Goal: Task Accomplishment & Management: Complete application form

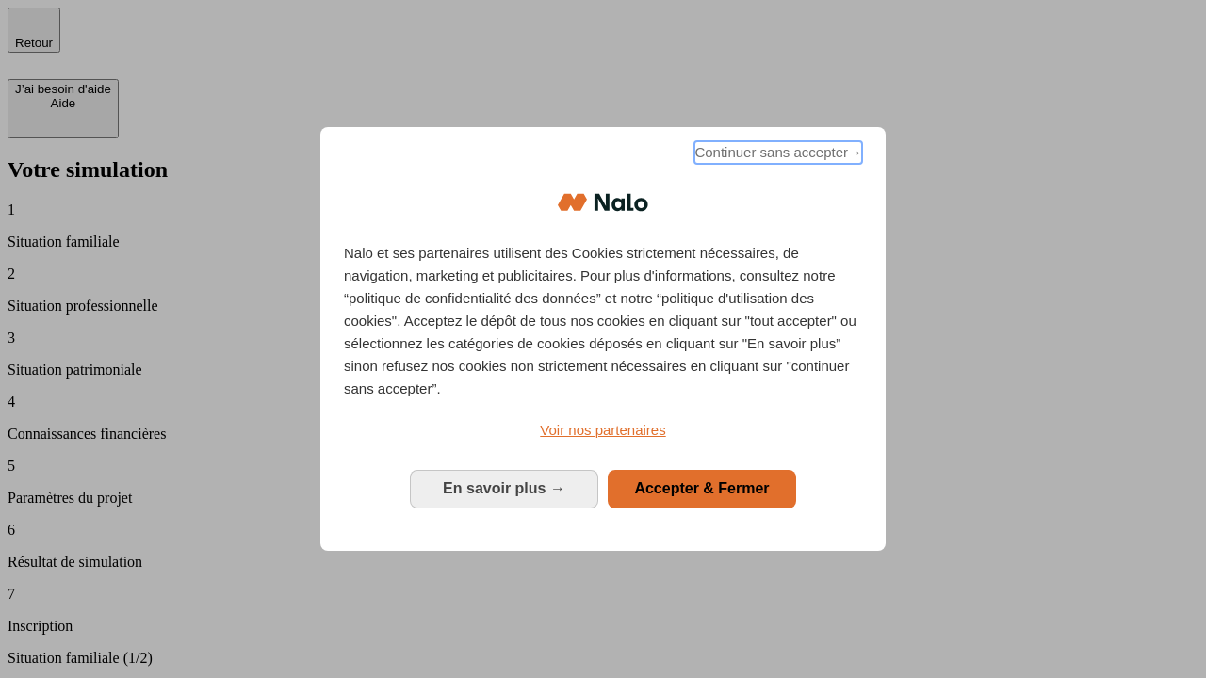
click at [776, 155] on span "Continuer sans accepter →" at bounding box center [778, 152] width 168 height 23
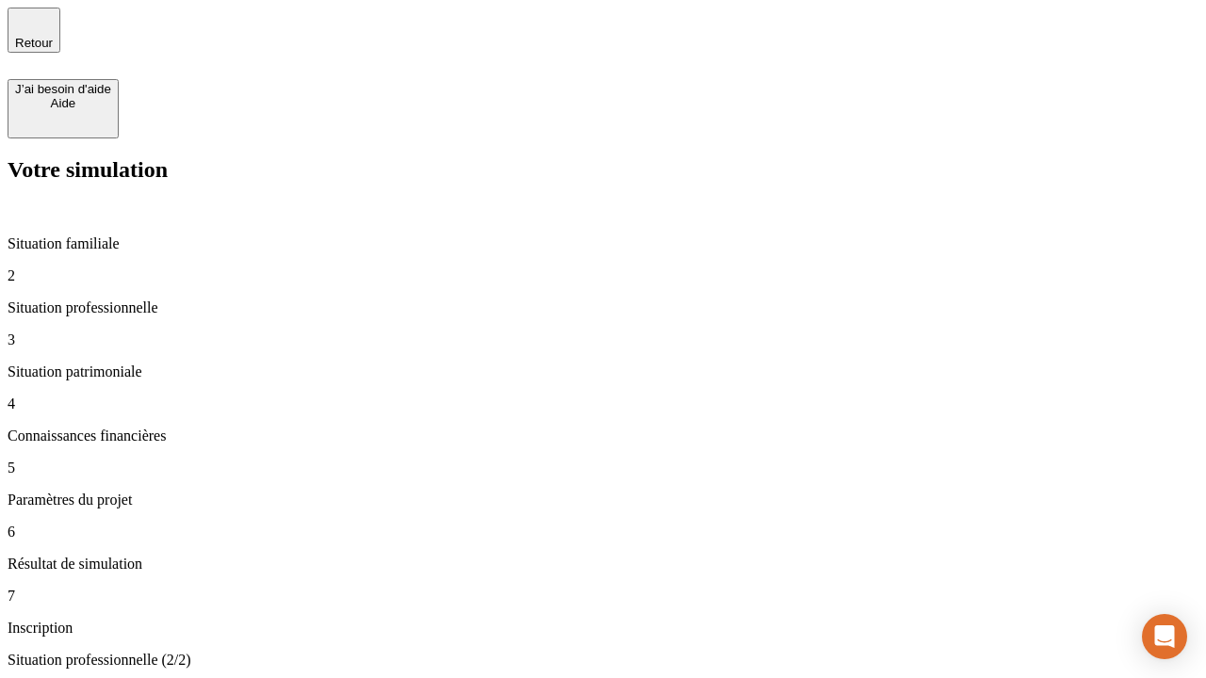
type input "30 000"
type input "40 000"
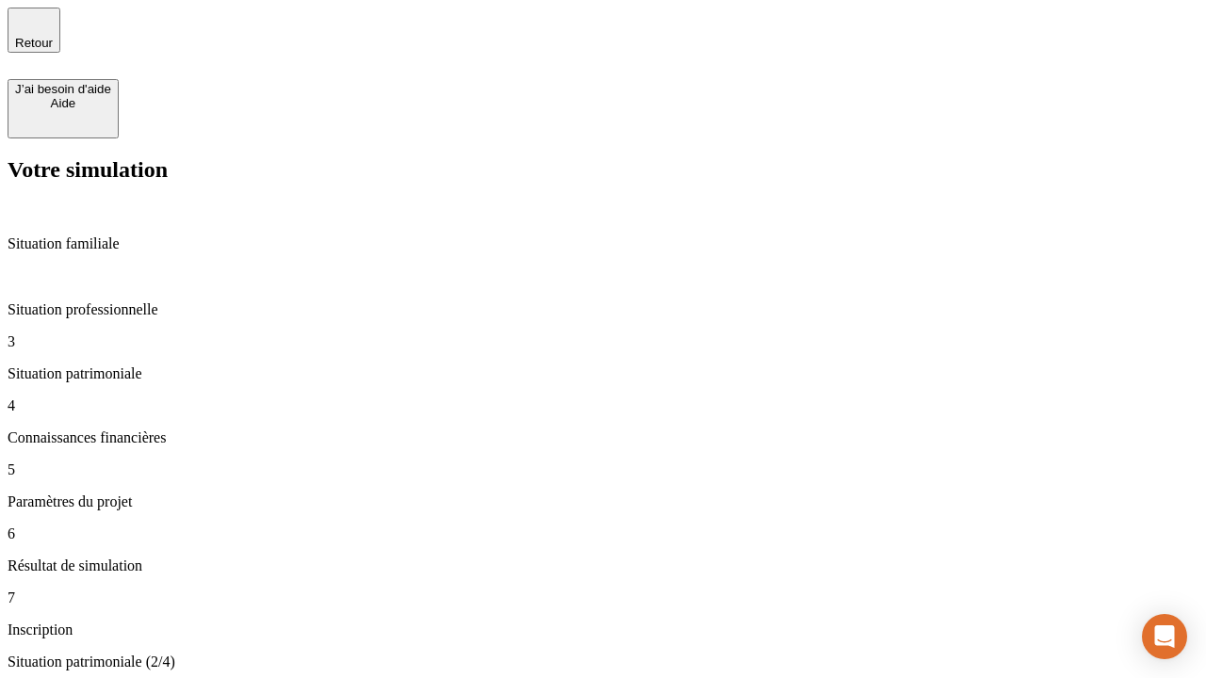
type input "1 100"
type input "20"
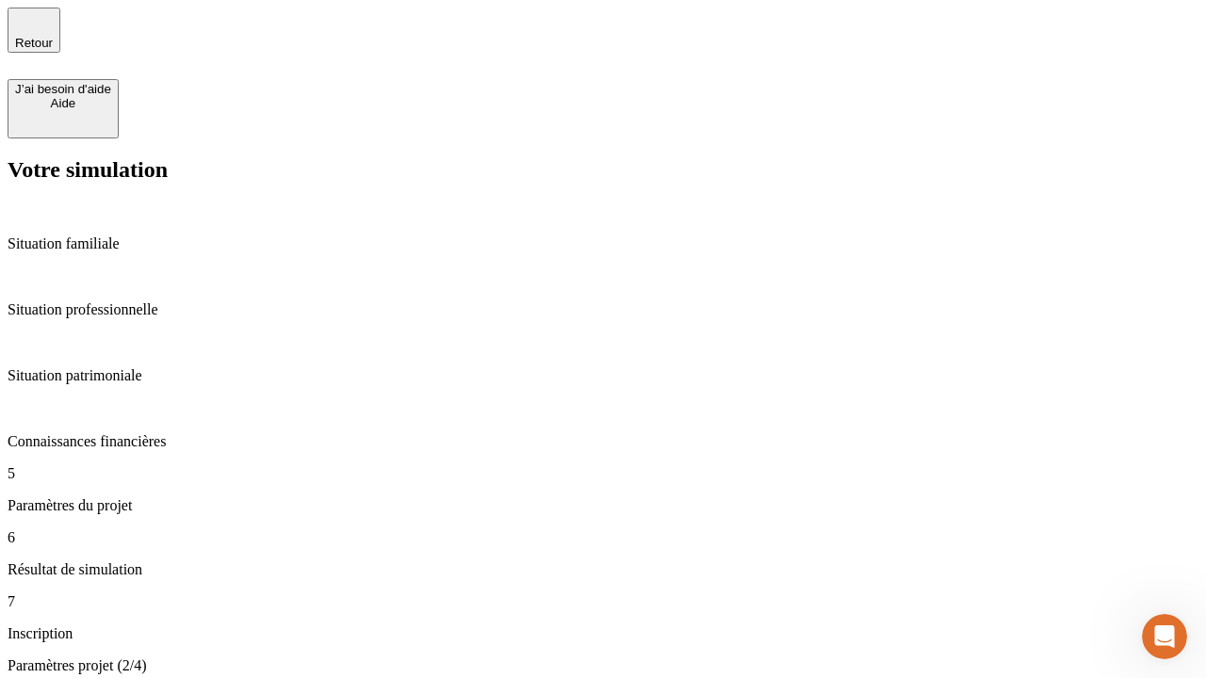
type input "40"
type input "62"
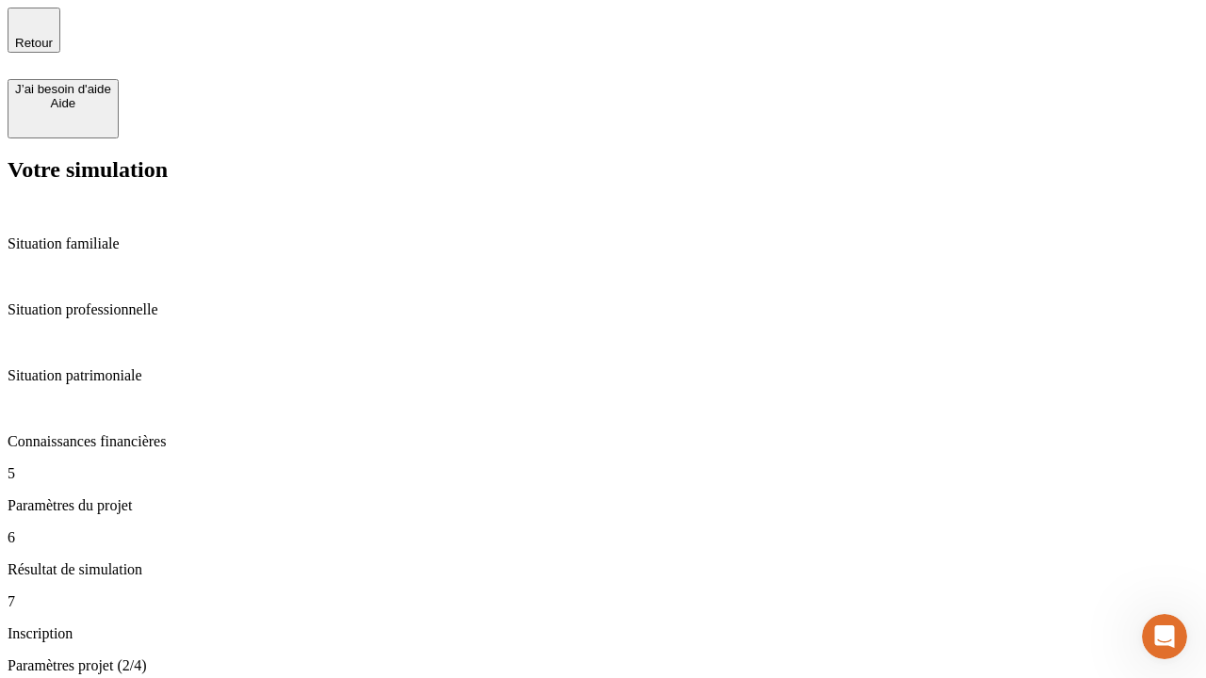
type input "50 000"
type input "640"
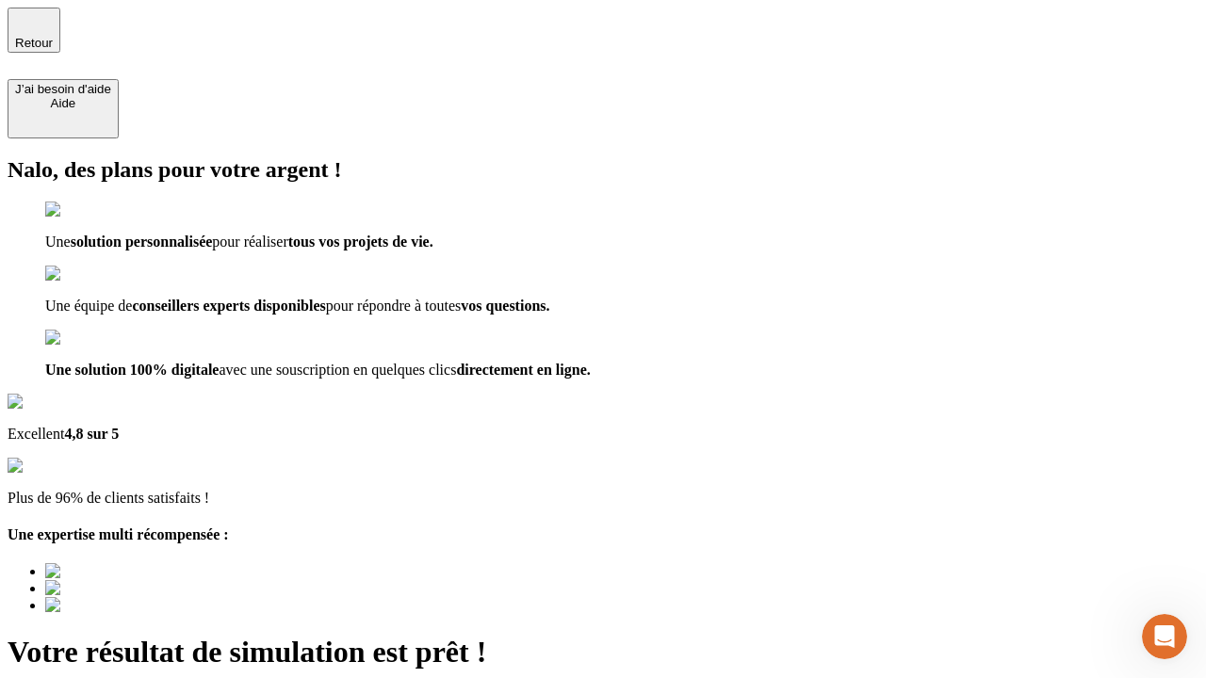
type input "[EMAIL_ADDRESS][DOMAIN_NAME]"
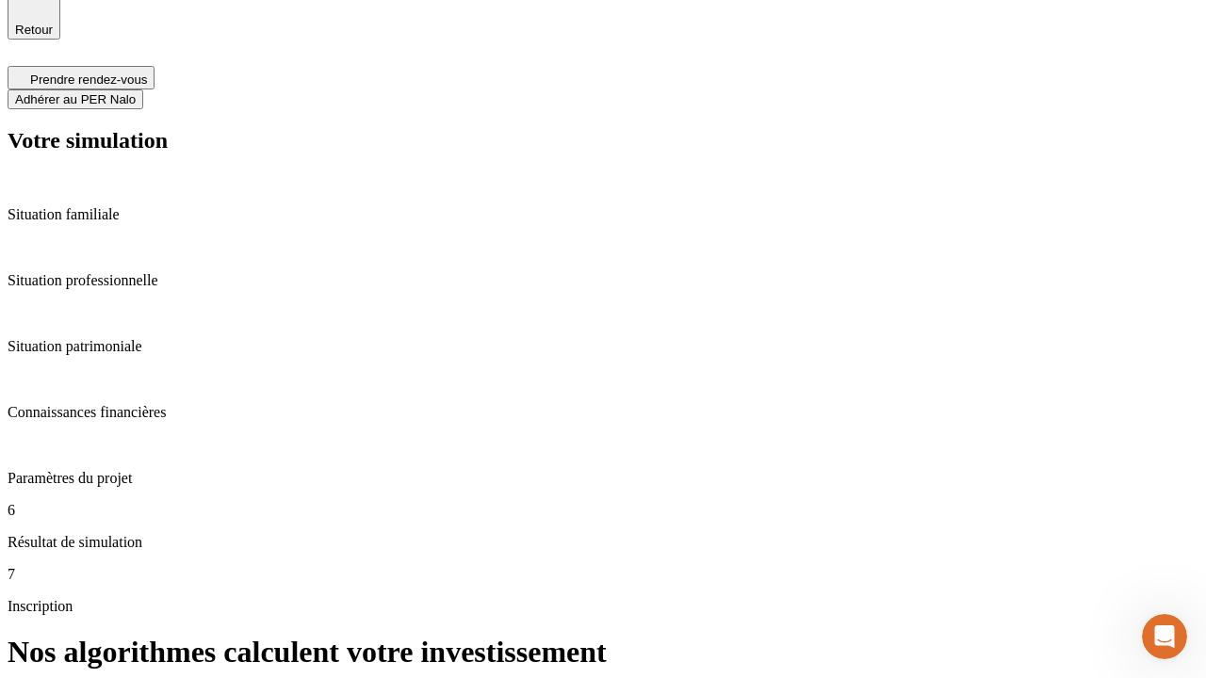
click at [136, 92] on span "Adhérer au PER Nalo" at bounding box center [75, 99] width 121 height 14
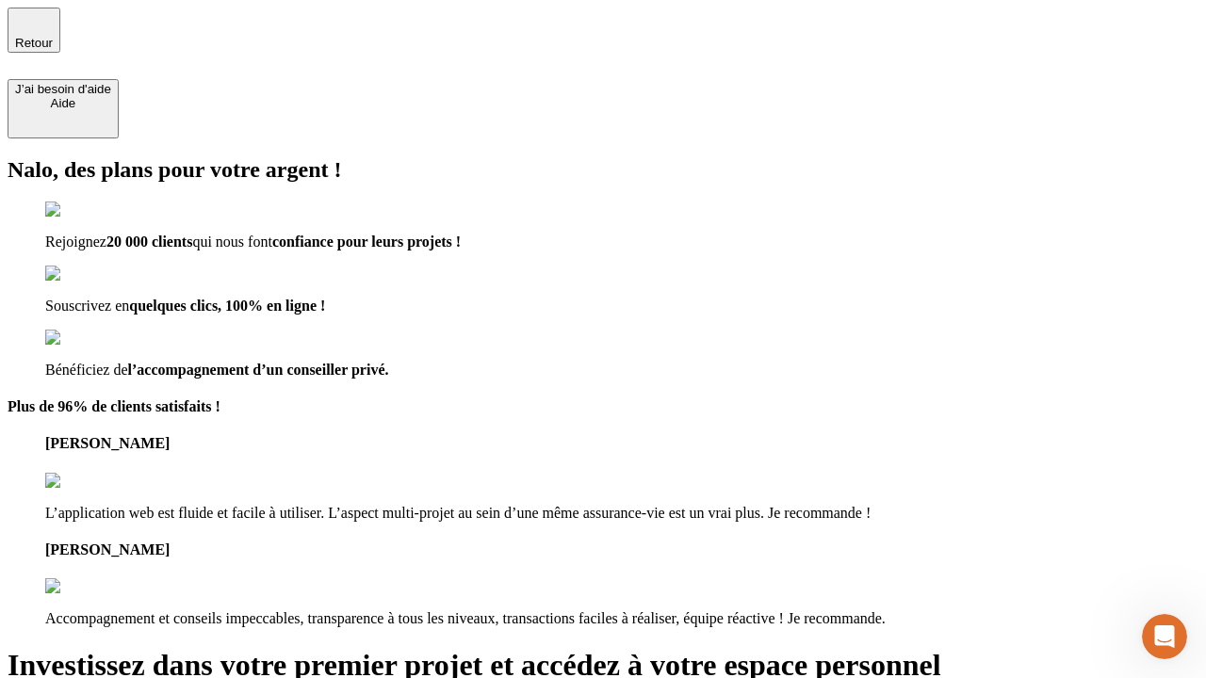
type input "[PERSON_NAME][EMAIL_ADDRESS][DOMAIN_NAME]"
